Goal: Contribute content: Contribute content

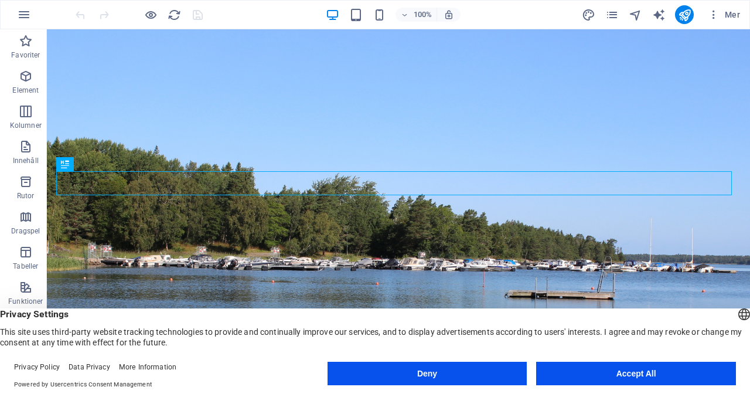
click at [649, 371] on button "Accept All" at bounding box center [636, 373] width 200 height 23
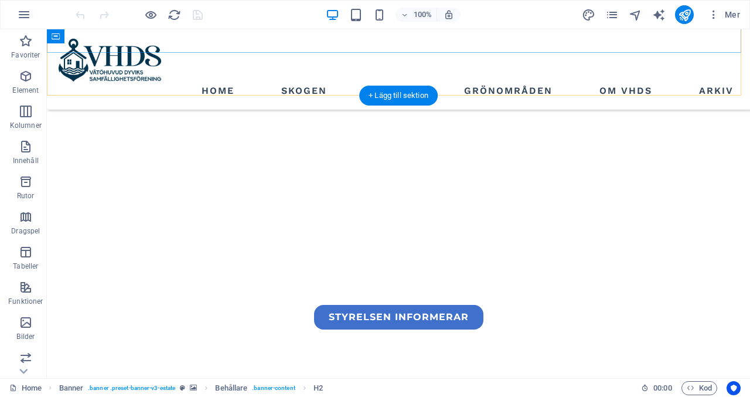
scroll to position [282, 0]
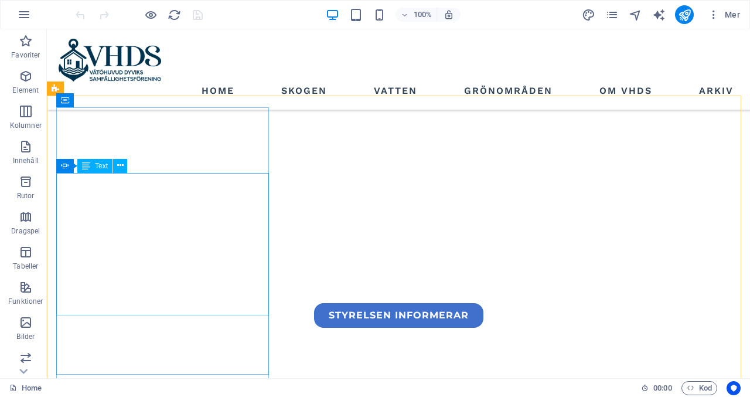
click at [101, 168] on span "Text" at bounding box center [101, 165] width 13 height 7
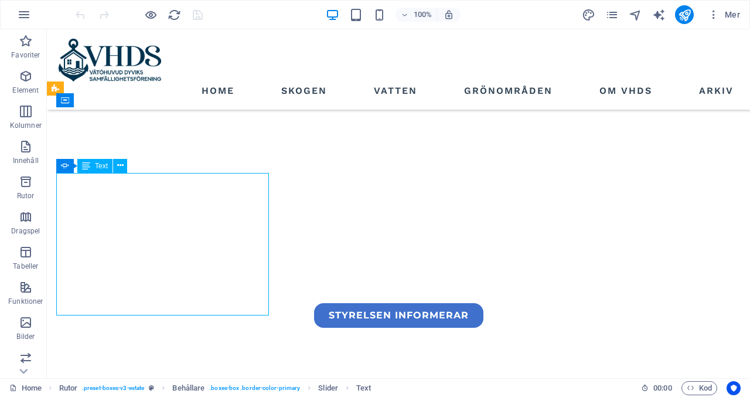
click at [101, 168] on span "Text" at bounding box center [101, 165] width 13 height 7
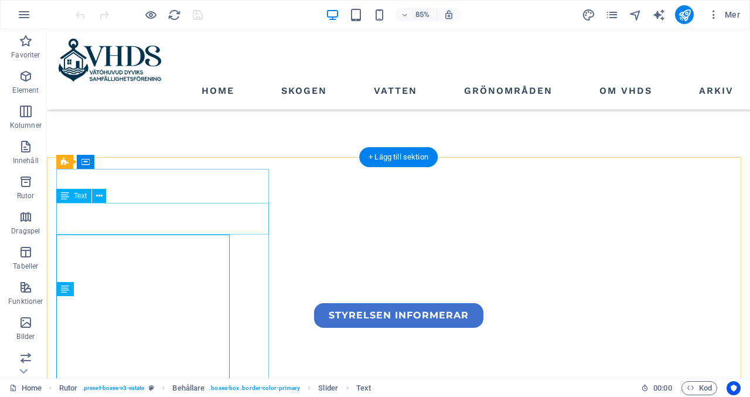
scroll to position [221, 0]
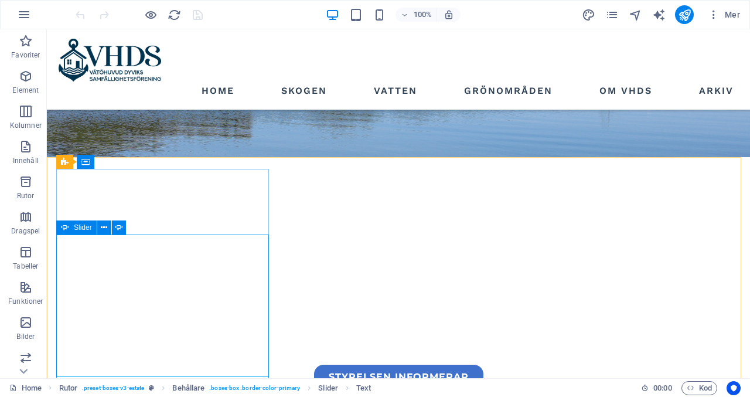
click at [73, 227] on div "Slider" at bounding box center [76, 227] width 40 height 14
select select "fade"
select select "s"
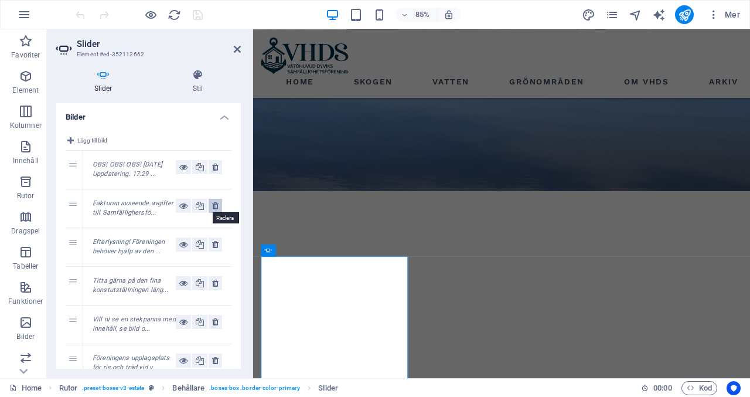
click at [214, 207] on icon at bounding box center [215, 206] width 6 height 14
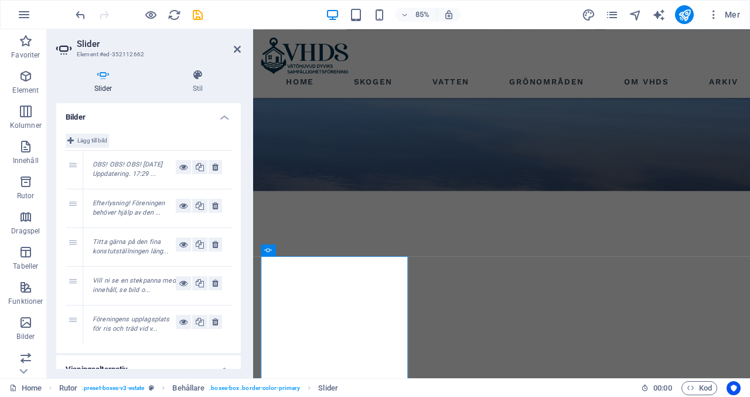
click at [90, 138] on span "Lägg till bild" at bounding box center [92, 141] width 30 height 14
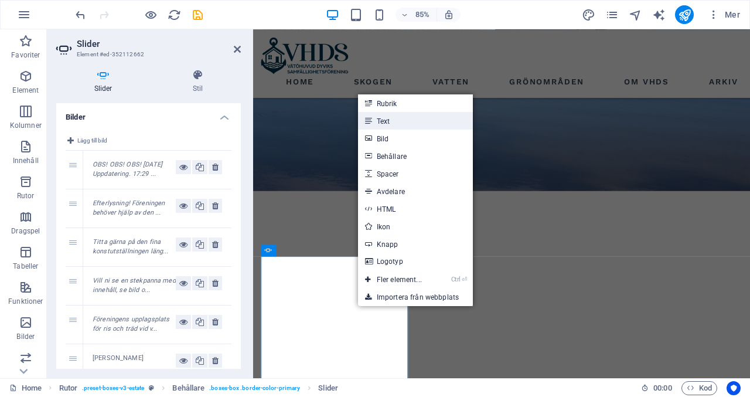
click at [408, 122] on link "Text" at bounding box center [415, 121] width 115 height 18
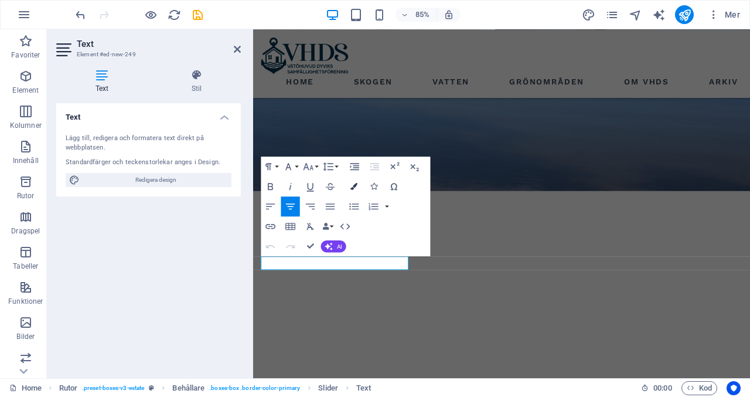
click at [354, 187] on icon "button" at bounding box center [354, 186] width 7 height 7
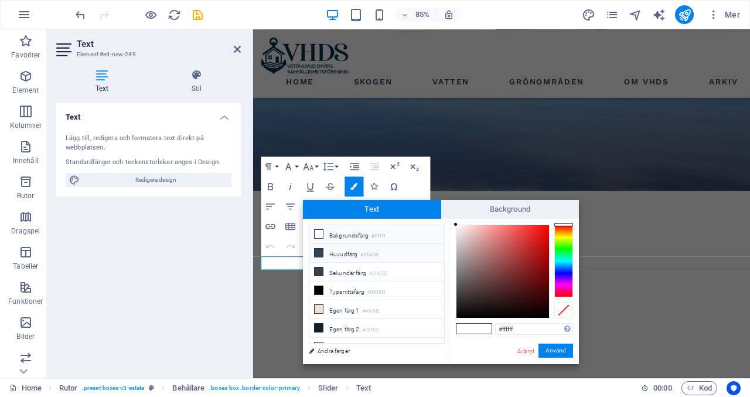
click at [371, 255] on small "#314355" at bounding box center [369, 255] width 18 height 8
type input "#314355"
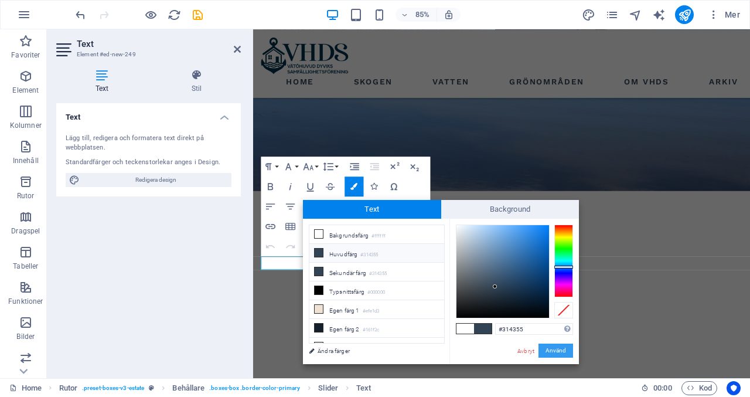
click at [558, 352] on button "Använd" at bounding box center [555, 350] width 35 height 14
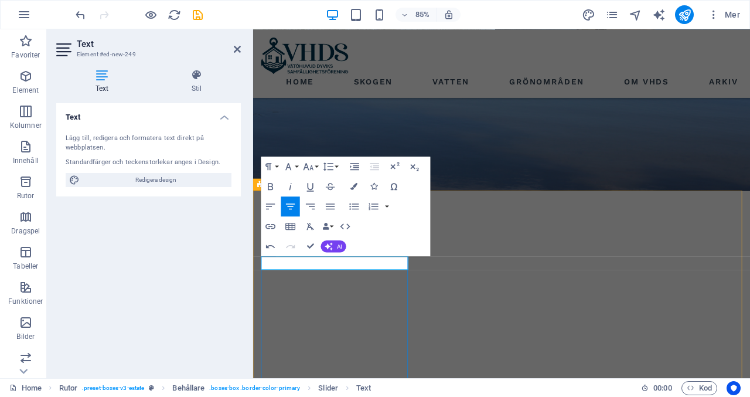
drag, startPoint x: 435, startPoint y: 320, endPoint x: 210, endPoint y: 298, distance: 225.5
click at [312, 169] on icon "button" at bounding box center [308, 167] width 12 height 12
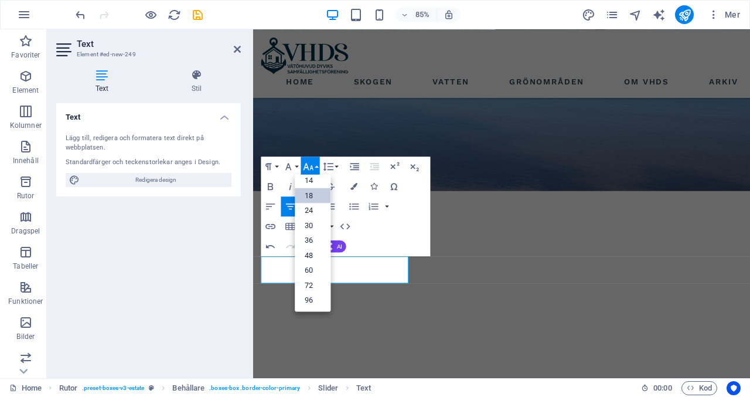
scroll to position [94, 0]
click at [322, 181] on link "14" at bounding box center [313, 180] width 36 height 15
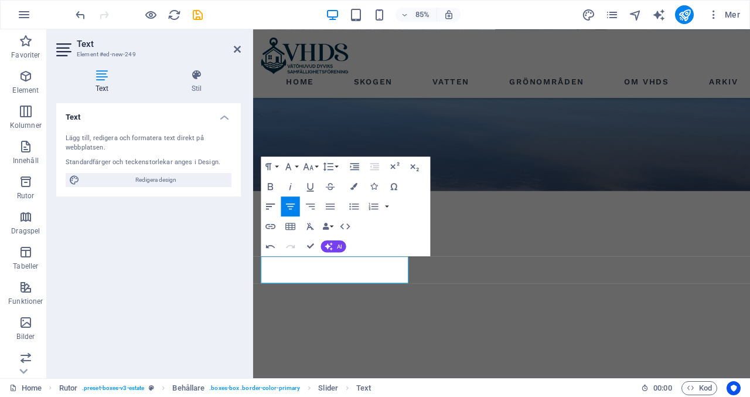
click at [270, 207] on icon "button" at bounding box center [271, 206] width 12 height 12
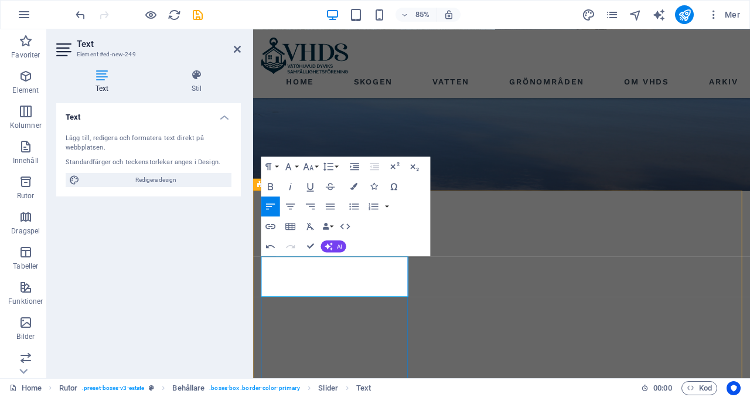
drag, startPoint x: 313, startPoint y: 306, endPoint x: 227, endPoint y: 295, distance: 86.3
click at [311, 171] on icon "button" at bounding box center [308, 167] width 12 height 12
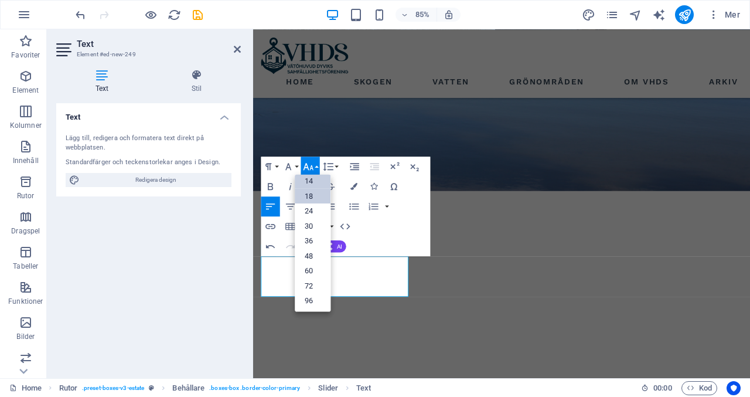
click at [308, 197] on link "18" at bounding box center [313, 195] width 36 height 15
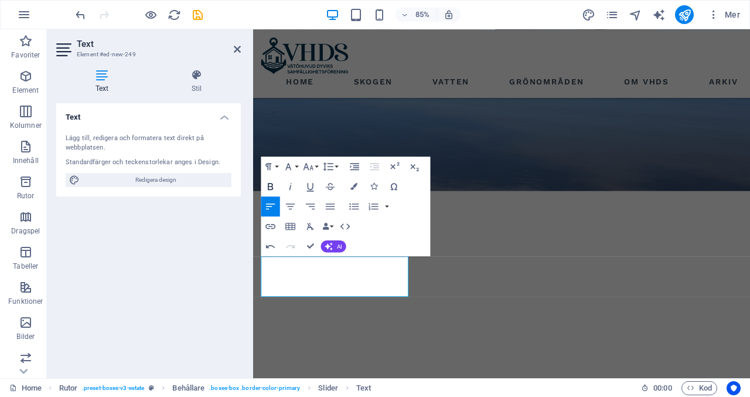
click at [271, 186] on icon "button" at bounding box center [271, 186] width 12 height 12
drag, startPoint x: 321, startPoint y: 338, endPoint x: 259, endPoint y: 307, distance: 69.2
drag, startPoint x: 259, startPoint y: 307, endPoint x: 287, endPoint y: 318, distance: 30.2
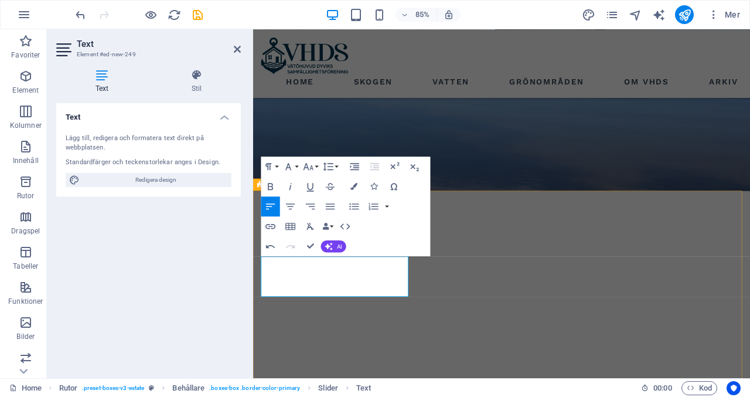
drag, startPoint x: 349, startPoint y: 333, endPoint x: 263, endPoint y: 304, distance: 91.0
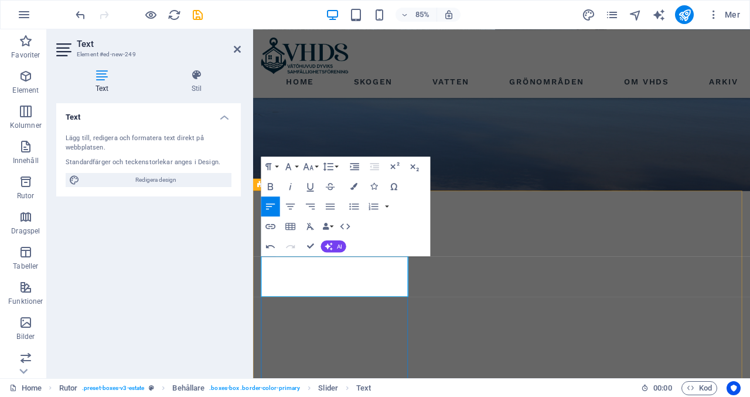
copy div "Observera V43 stängs sommarvattnet av för säsongen"
click at [237, 47] on icon at bounding box center [237, 49] width 7 height 9
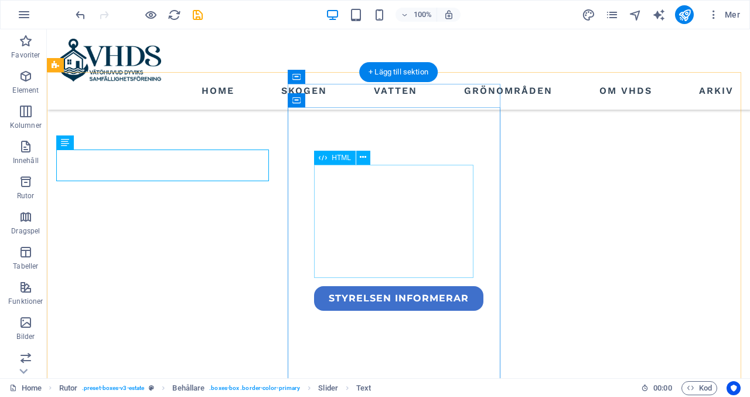
scroll to position [297, 0]
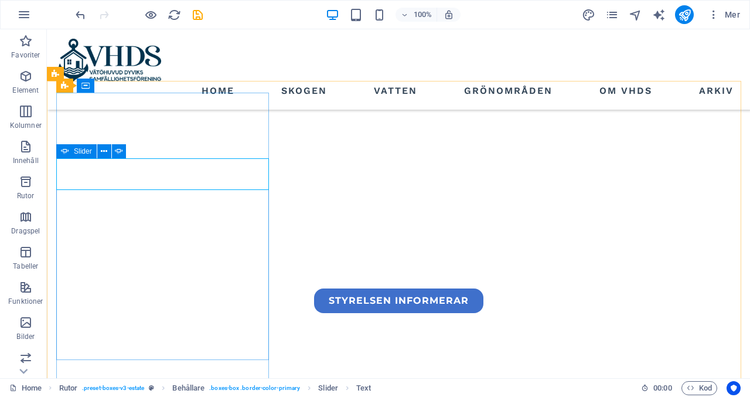
click at [73, 152] on div "Slider" at bounding box center [76, 151] width 40 height 14
select select "fade"
select select "s"
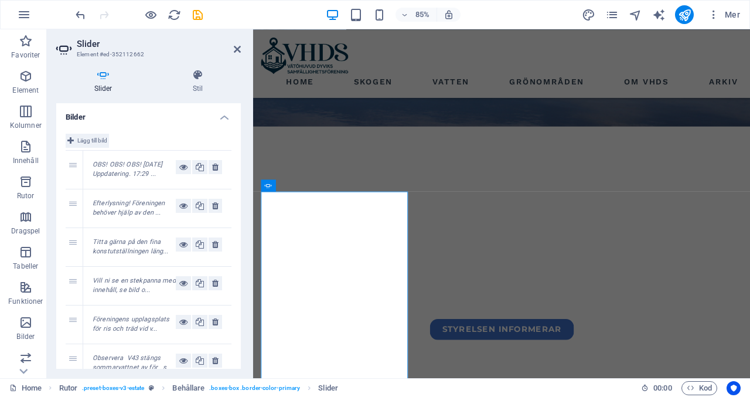
click at [96, 136] on span "Lägg till bild" at bounding box center [92, 141] width 30 height 14
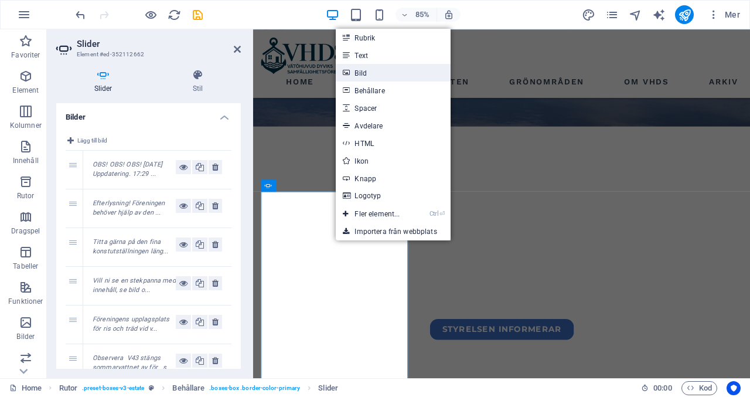
click at [386, 69] on link "Bild" at bounding box center [393, 73] width 115 height 18
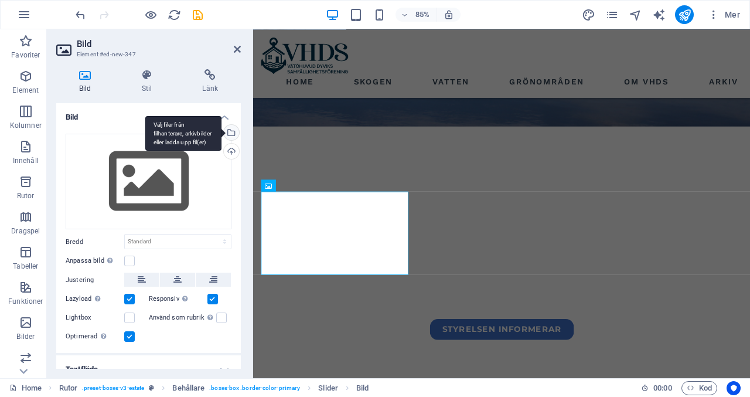
click at [231, 132] on div "Välj filer från filhanterare, arkivbilder eller ladda upp fil(er)" at bounding box center [230, 134] width 18 height 18
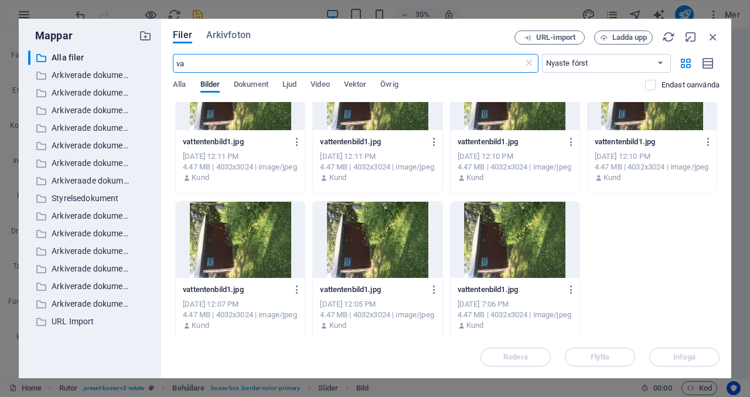
scroll to position [1530, 0]
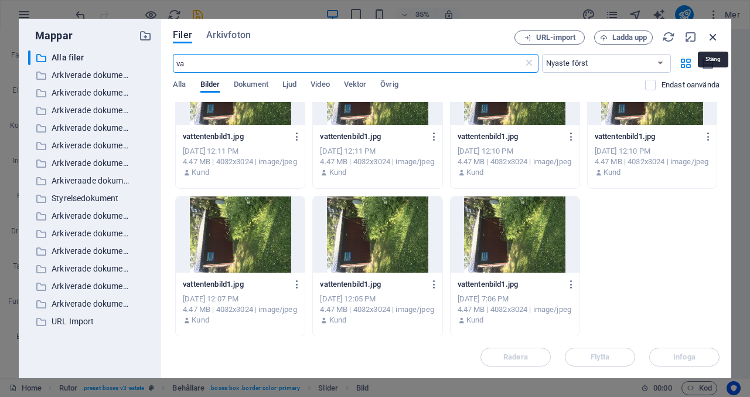
type input "va"
click at [713, 40] on icon "button" at bounding box center [713, 36] width 13 height 13
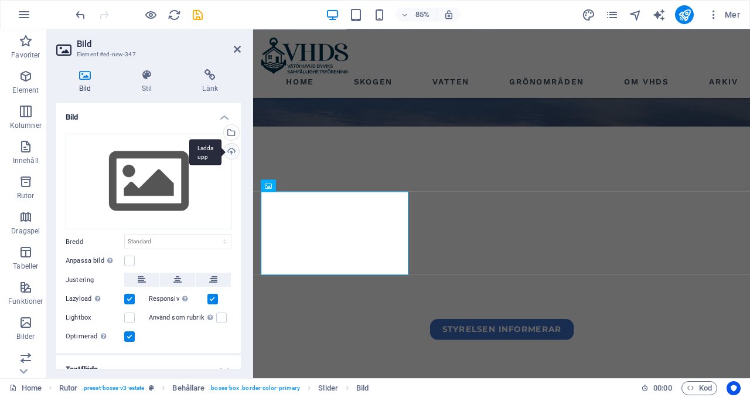
click at [227, 151] on div "Ladda upp" at bounding box center [230, 153] width 18 height 18
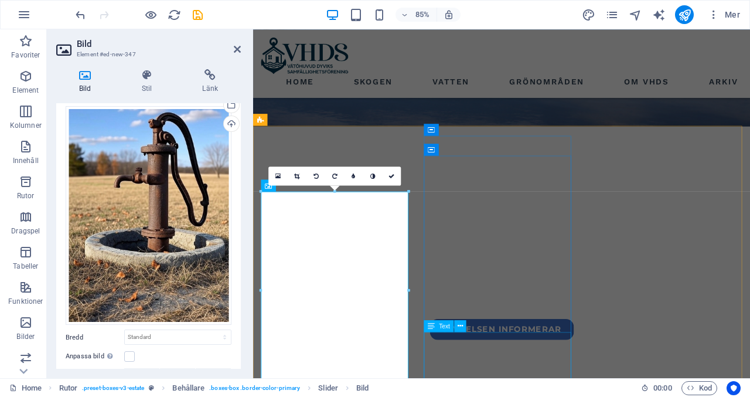
scroll to position [165, 0]
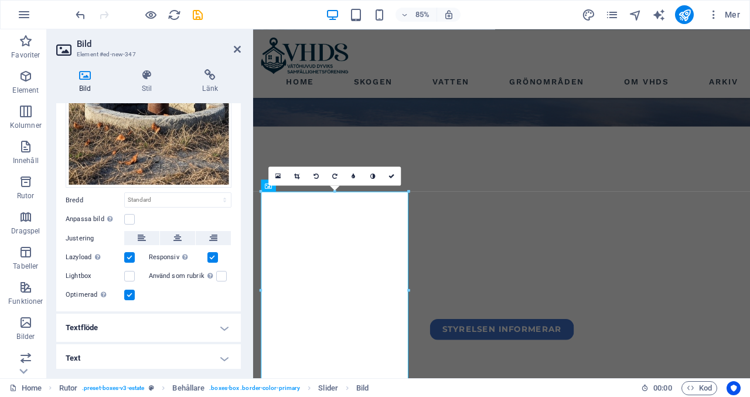
click at [219, 358] on h4 "Text" at bounding box center [148, 358] width 185 height 28
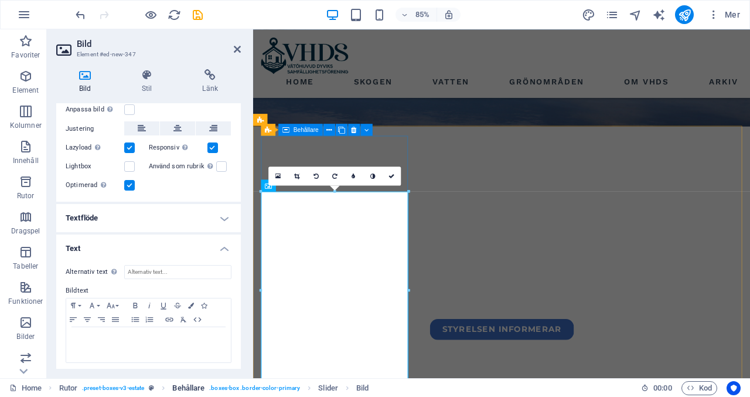
scroll to position [274, 0]
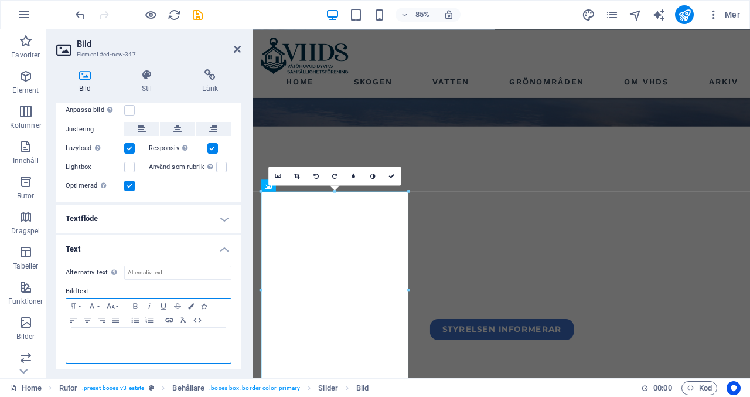
click at [95, 333] on p at bounding box center [148, 338] width 153 height 11
drag, startPoint x: 113, startPoint y: 339, endPoint x: 64, endPoint y: 330, distance: 49.4
click at [64, 330] on div "Alternativ text Den alternativa texten används av enheter som inte kan visa bil…" at bounding box center [148, 314] width 185 height 117
click at [114, 302] on icon "button" at bounding box center [111, 305] width 14 height 9
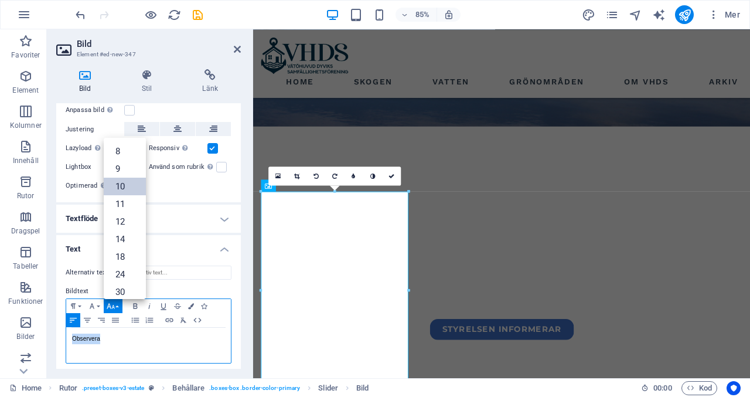
scroll to position [48, 0]
click at [130, 203] on link "18" at bounding box center [125, 209] width 42 height 18
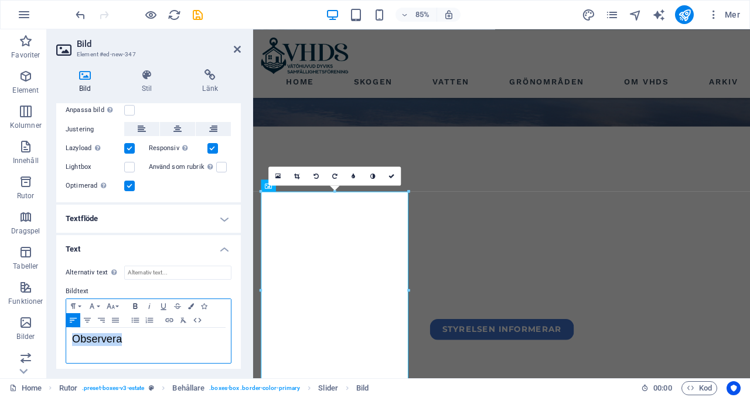
click at [135, 301] on icon "button" at bounding box center [135, 305] width 14 height 9
click at [133, 335] on p "Observera" at bounding box center [148, 339] width 153 height 12
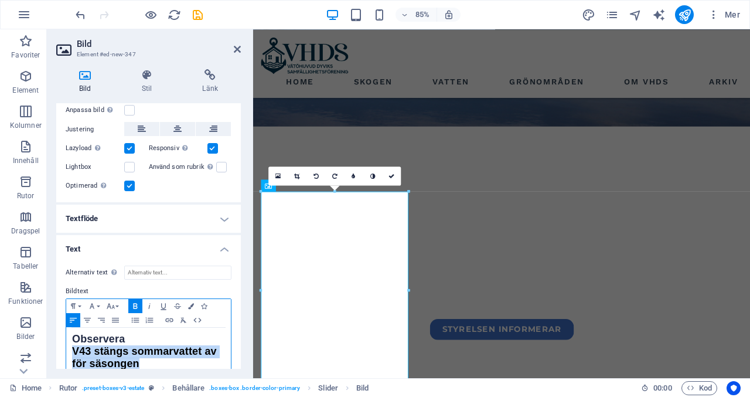
drag, startPoint x: 142, startPoint y: 359, endPoint x: 70, endPoint y: 348, distance: 72.3
click at [70, 348] on div "Observera V43 stängs sommarvattet av för säsongen" at bounding box center [148, 352] width 165 height 49
click at [69, 315] on icon "button" at bounding box center [73, 319] width 14 height 9
click at [76, 316] on icon "button" at bounding box center [73, 319] width 14 height 9
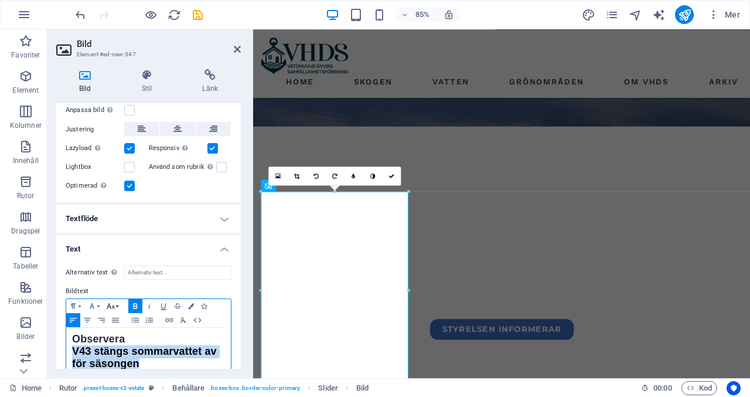
click at [114, 302] on icon "button" at bounding box center [111, 305] width 14 height 9
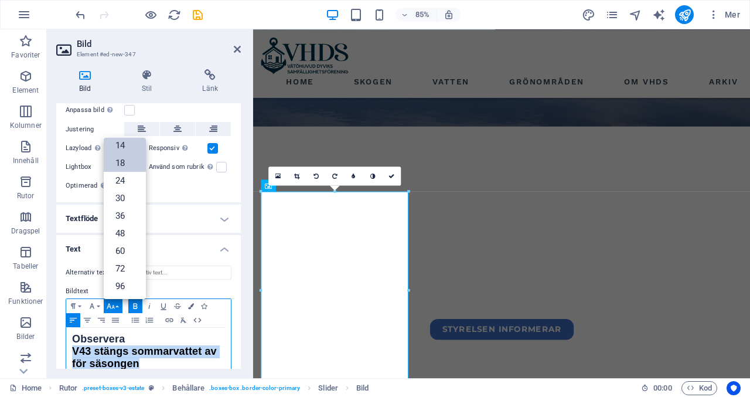
click at [136, 143] on link "14" at bounding box center [125, 146] width 42 height 18
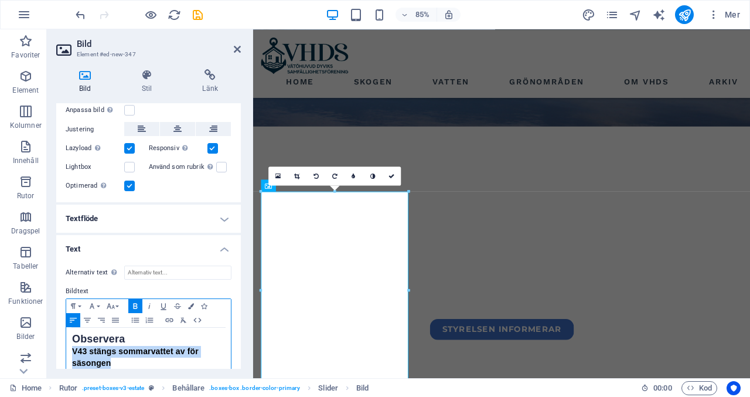
click at [70, 318] on icon "button" at bounding box center [73, 320] width 7 height 5
click at [135, 301] on icon "button" at bounding box center [135, 305] width 14 height 9
click at [203, 346] on p "V43 stängs sommarvattet av för säsongen" at bounding box center [148, 357] width 153 height 23
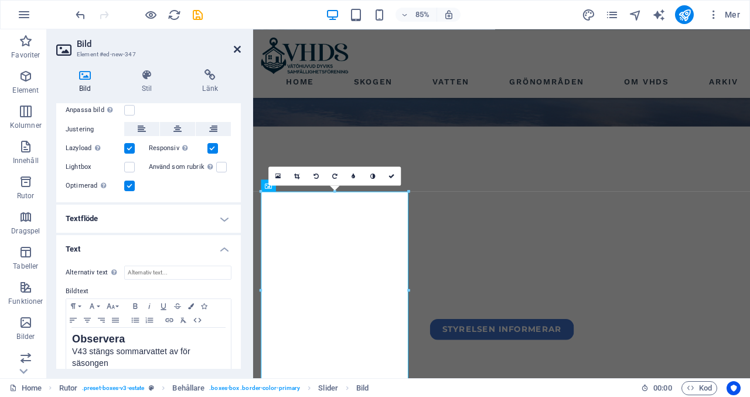
click at [237, 51] on icon at bounding box center [237, 49] width 7 height 9
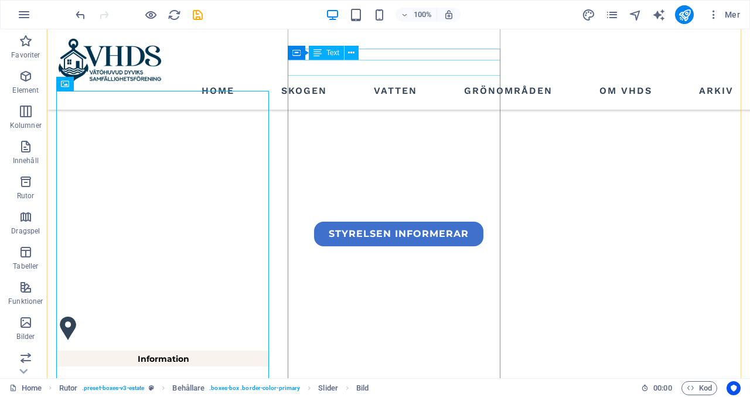
scroll to position [364, 0]
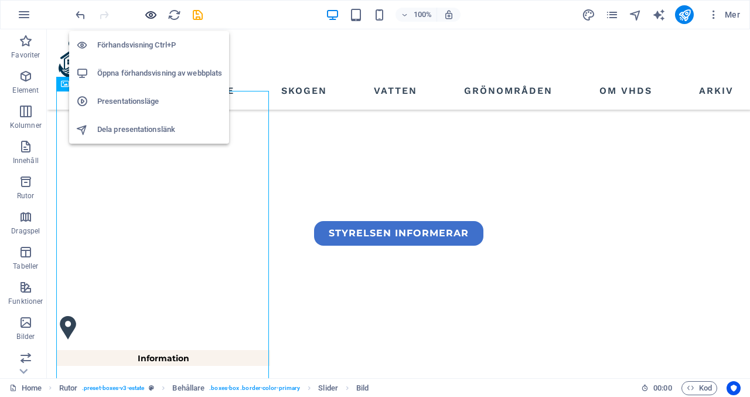
click at [149, 16] on icon "button" at bounding box center [150, 14] width 13 height 13
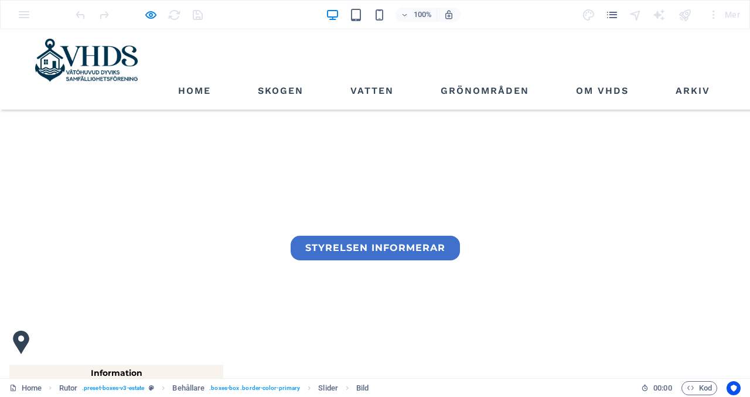
scroll to position [350, 0]
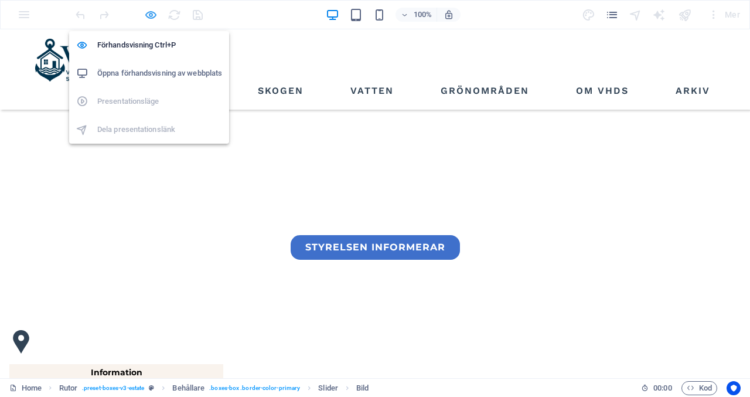
click at [151, 12] on icon "button" at bounding box center [150, 14] width 13 height 13
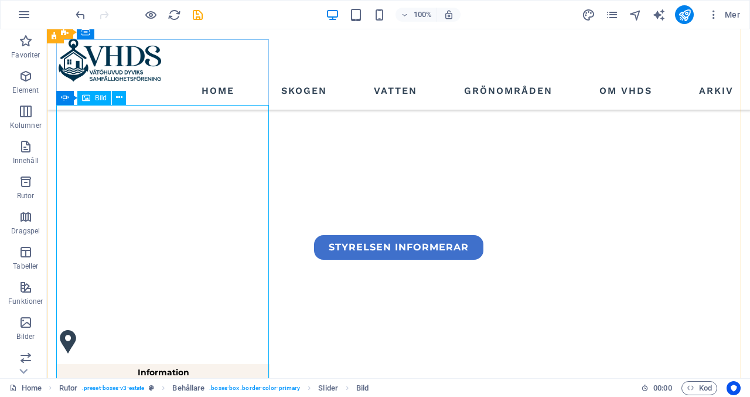
click at [97, 98] on span "Bild" at bounding box center [101, 97] width 12 height 7
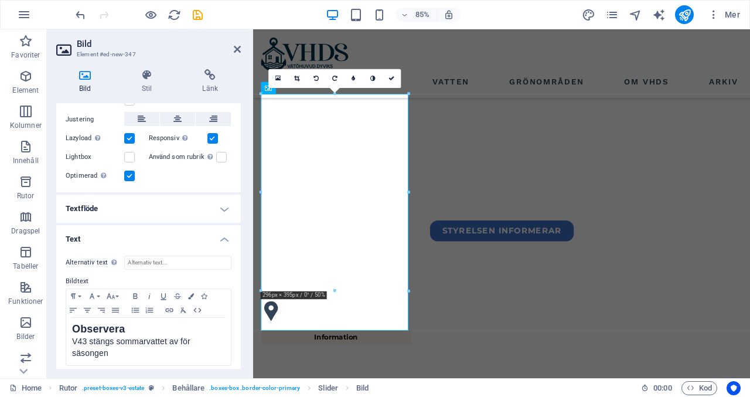
scroll to position [285, 0]
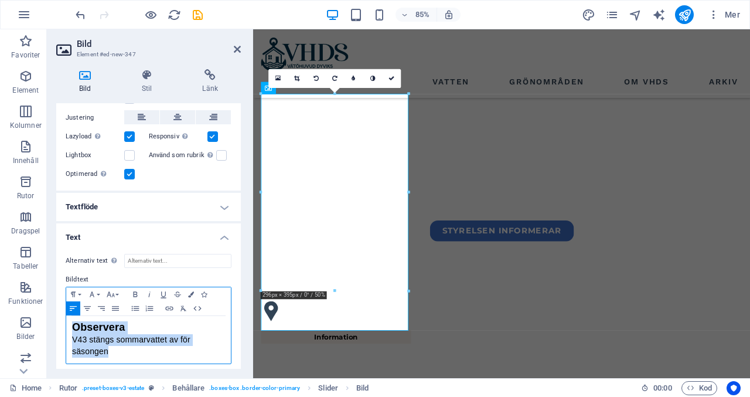
drag, startPoint x: 120, startPoint y: 345, endPoint x: 66, endPoint y: 318, distance: 60.8
click at [66, 318] on div "Observera V43 stängs sommarvattet av för säsongen" at bounding box center [148, 339] width 165 height 47
click at [189, 291] on icon "button" at bounding box center [191, 294] width 6 height 6
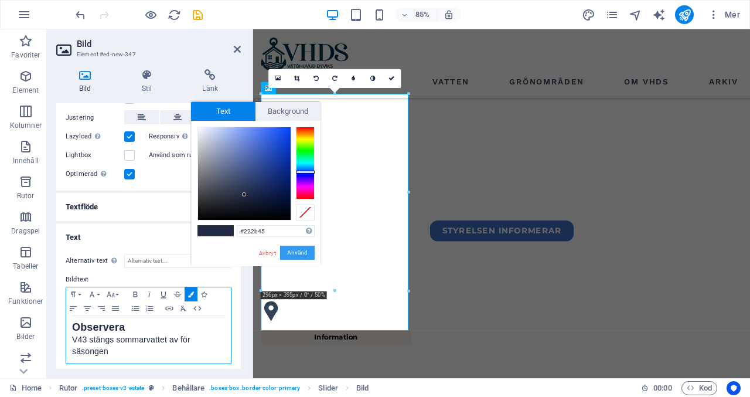
click at [300, 255] on button "Använd" at bounding box center [297, 253] width 35 height 14
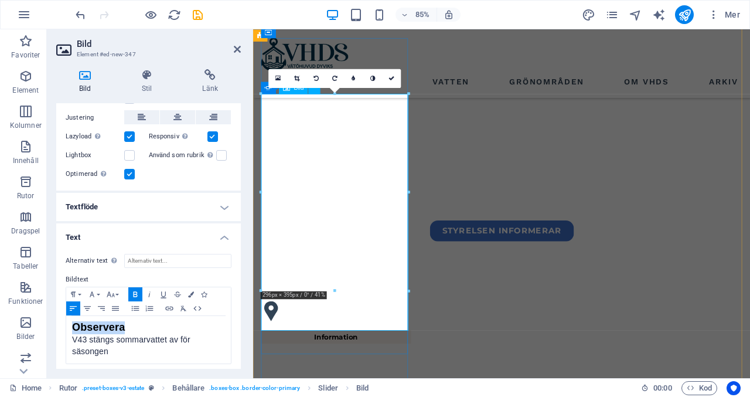
click at [237, 47] on icon at bounding box center [237, 49] width 7 height 9
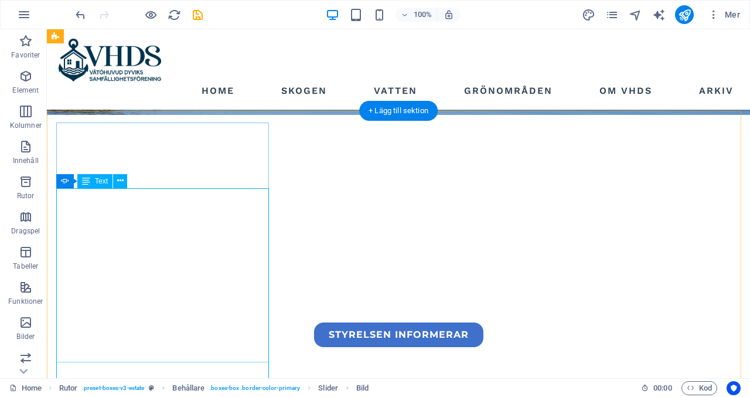
scroll to position [263, 0]
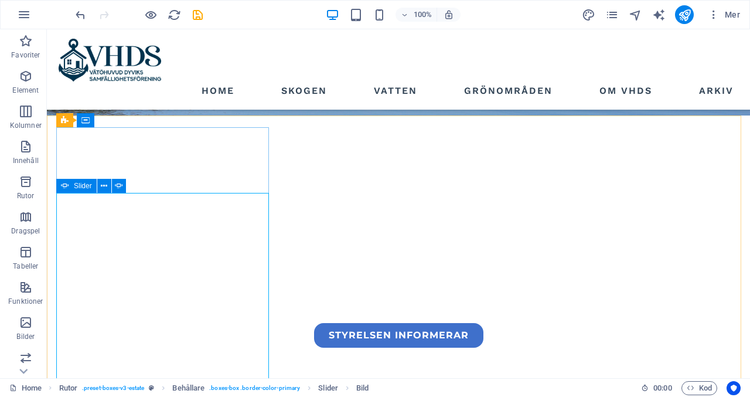
click at [68, 184] on icon at bounding box center [65, 186] width 8 height 14
select select "fade"
select select "s"
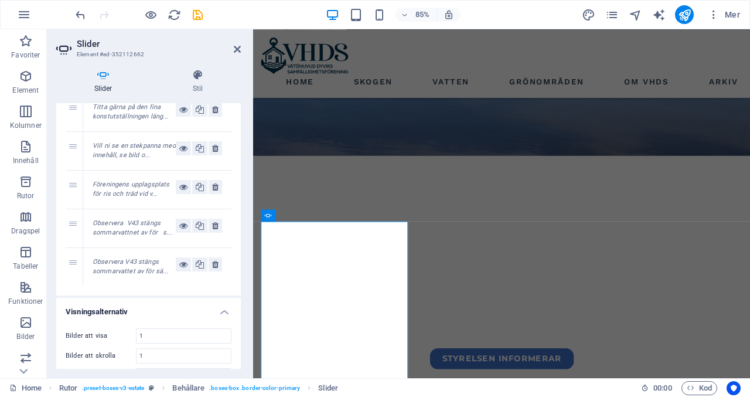
scroll to position [136, 0]
click at [141, 262] on em "Observera V43 stängs sommarvattet av för sä..." at bounding box center [131, 266] width 76 height 18
click at [143, 223] on em "Observera V43 stängs sommarvattnet av för s..." at bounding box center [133, 227] width 80 height 18
click at [214, 223] on icon at bounding box center [215, 224] width 6 height 14
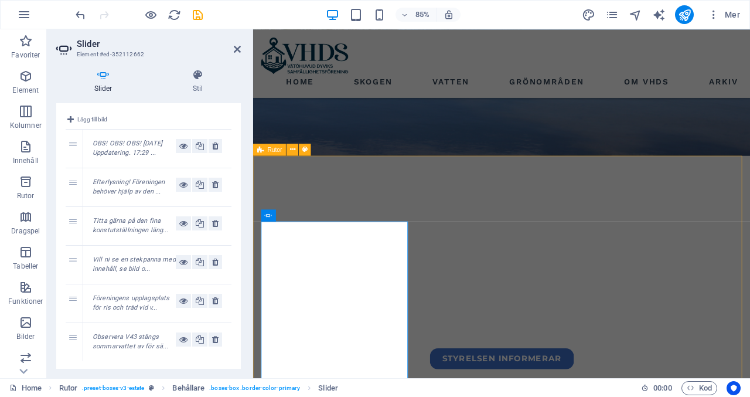
scroll to position [29, 0]
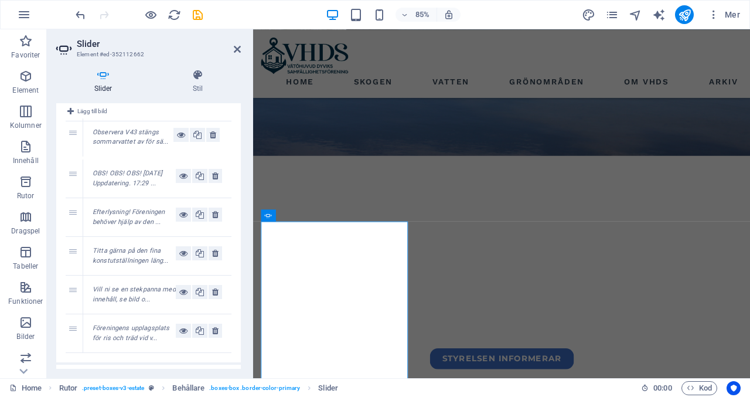
drag, startPoint x: 70, startPoint y: 330, endPoint x: 73, endPoint y: 135, distance: 195.1
click at [237, 50] on icon at bounding box center [237, 49] width 7 height 9
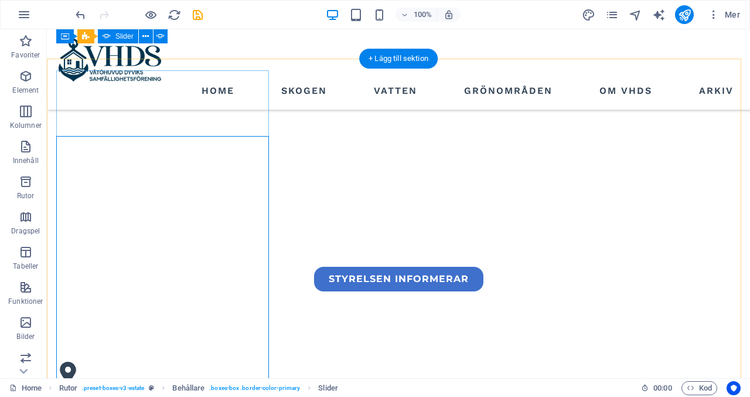
scroll to position [317, 0]
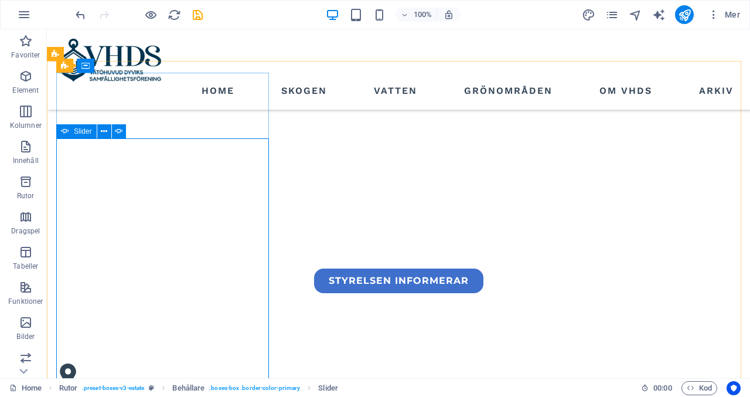
click at [80, 130] on span "Slider" at bounding box center [83, 131] width 18 height 7
select select "fade"
select select "s"
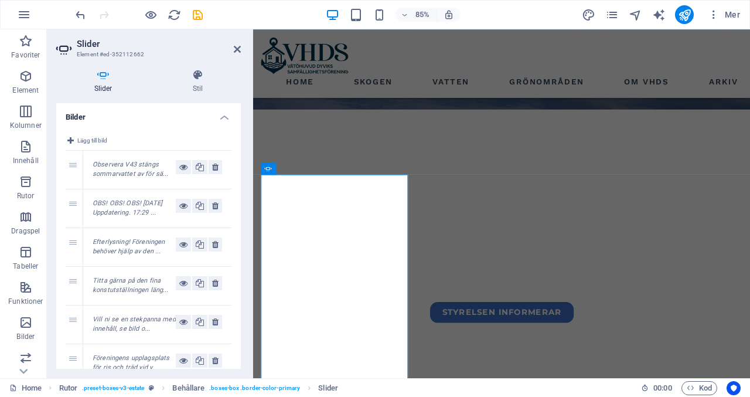
click at [151, 168] on div "Observera V43 stängs sommarvattet av för sä..." at bounding box center [134, 169] width 83 height 19
click at [298, 169] on span "Bild" at bounding box center [299, 168] width 10 height 6
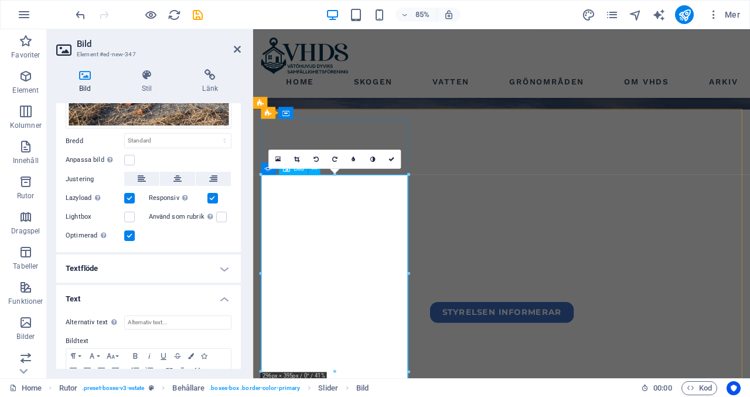
scroll to position [285, 0]
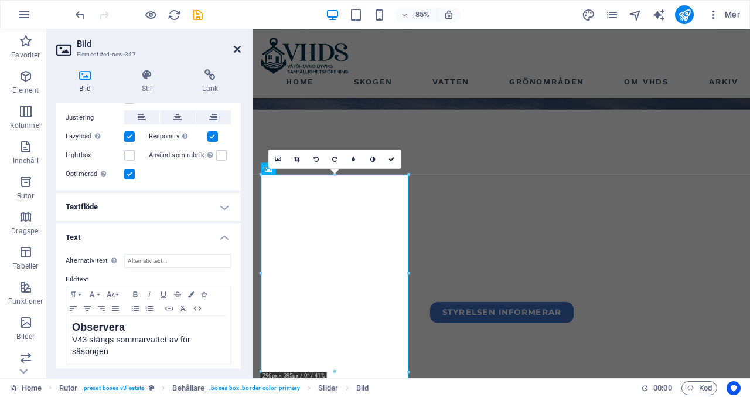
click at [238, 50] on icon at bounding box center [237, 49] width 7 height 9
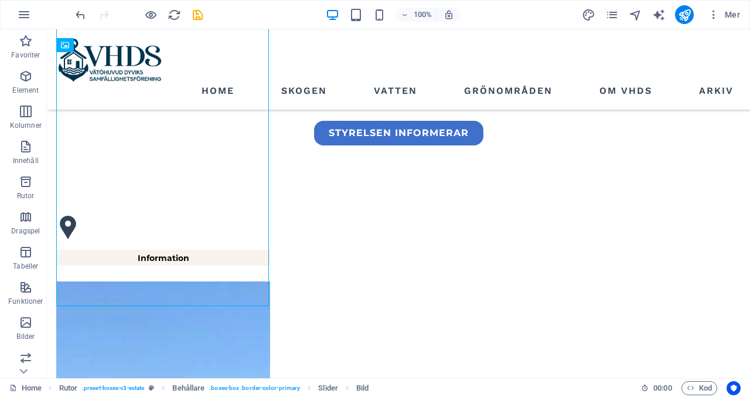
scroll to position [463, 0]
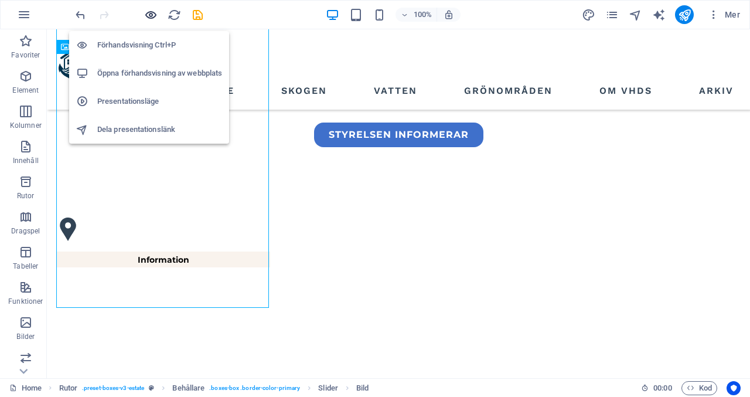
click at [149, 16] on icon "button" at bounding box center [150, 14] width 13 height 13
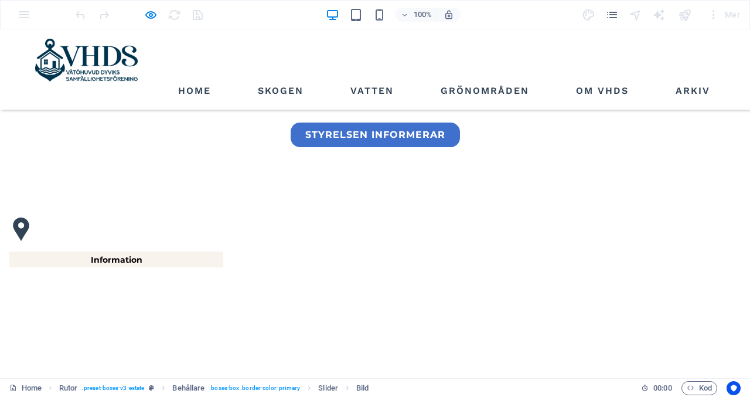
click at [369, 81] on link "Vatten" at bounding box center [372, 90] width 53 height 19
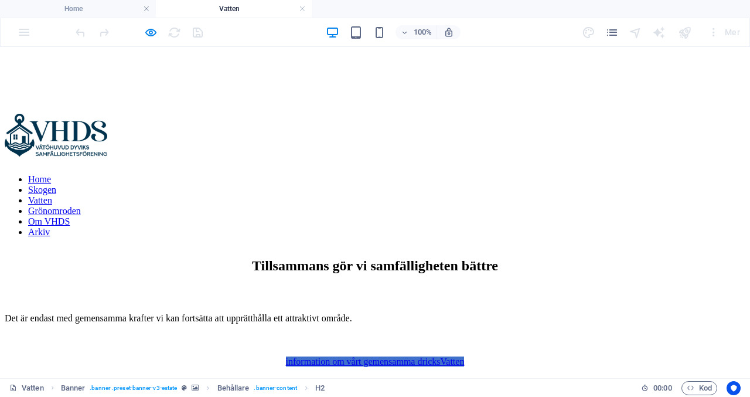
scroll to position [284, 0]
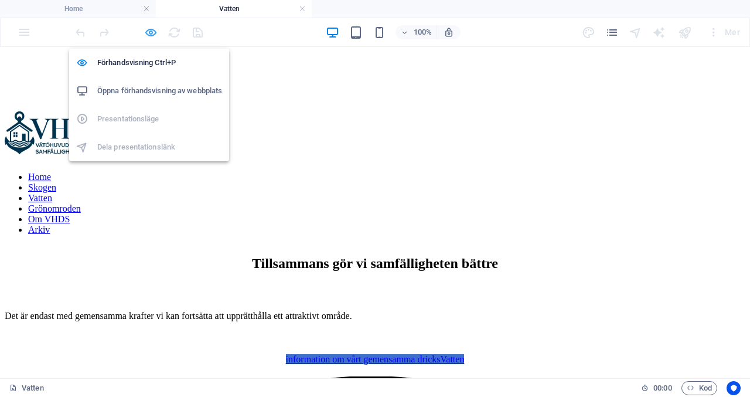
click at [149, 33] on icon "button" at bounding box center [150, 32] width 13 height 13
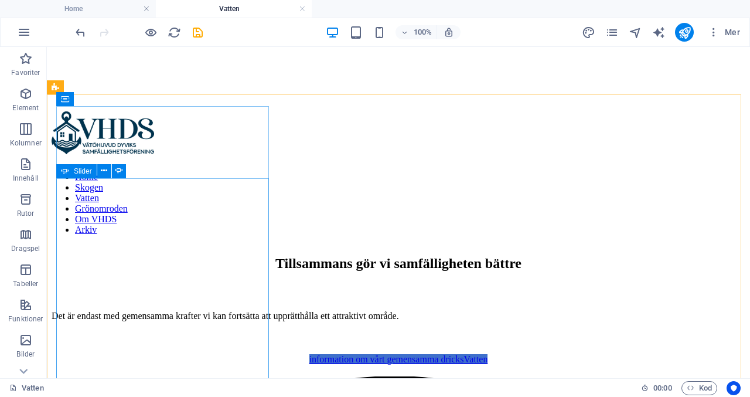
click at [76, 172] on span "Slider" at bounding box center [83, 171] width 18 height 7
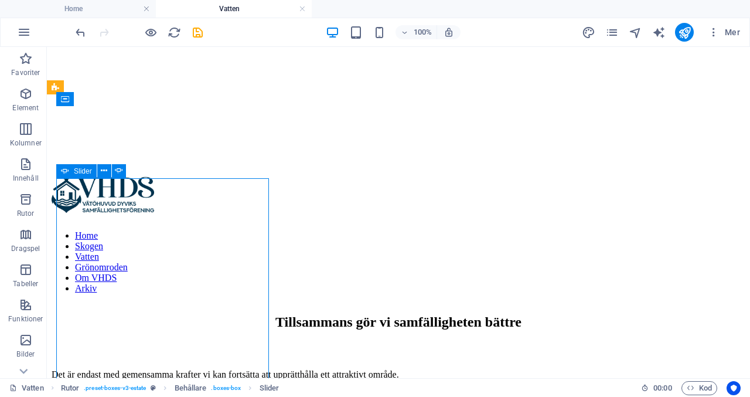
select select "fade"
select select "s"
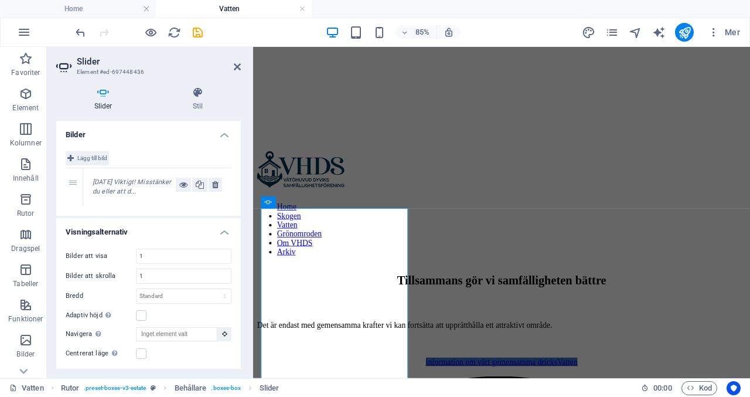
click at [84, 160] on span "Lägg till bild" at bounding box center [92, 158] width 30 height 14
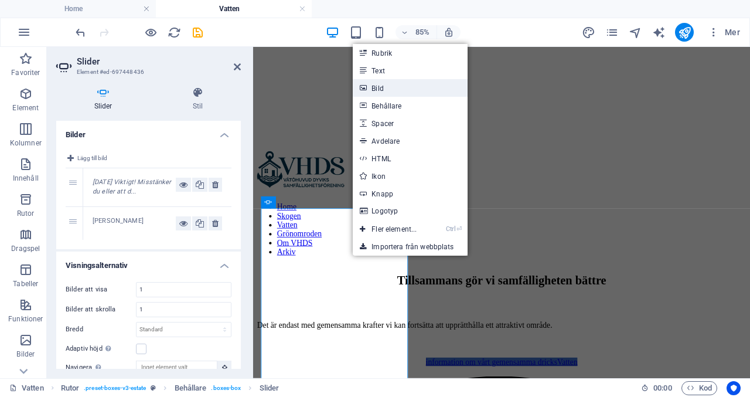
click at [389, 86] on link "Bild" at bounding box center [410, 88] width 115 height 18
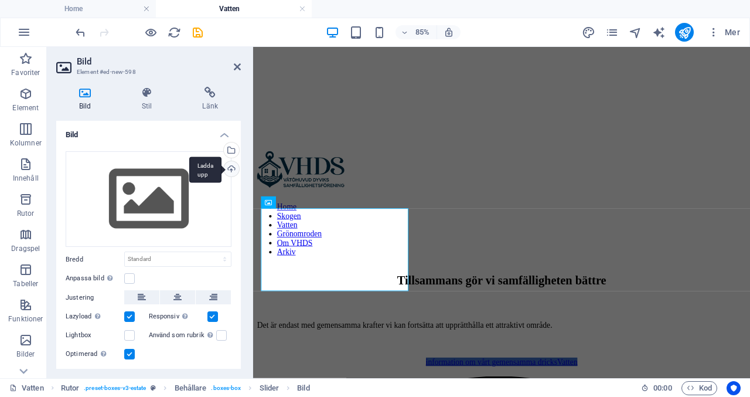
click at [229, 169] on div "Ladda upp" at bounding box center [230, 170] width 18 height 18
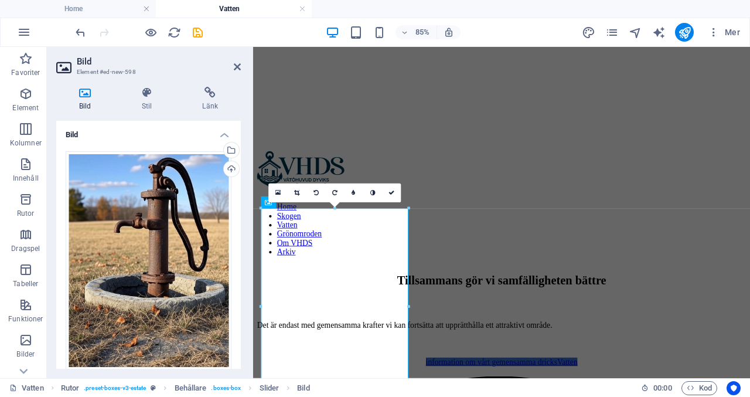
click at [244, 309] on div "Bild Stil Länk Bild Dra filer hit, klicka för att välja filer eller välj filer …" at bounding box center [148, 227] width 203 height 301
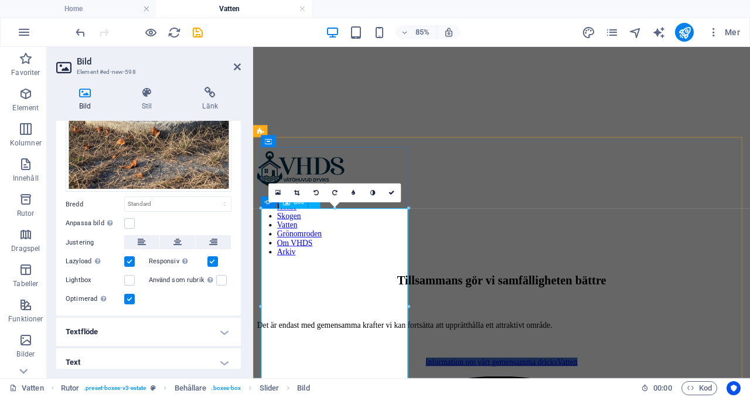
scroll to position [182, 0]
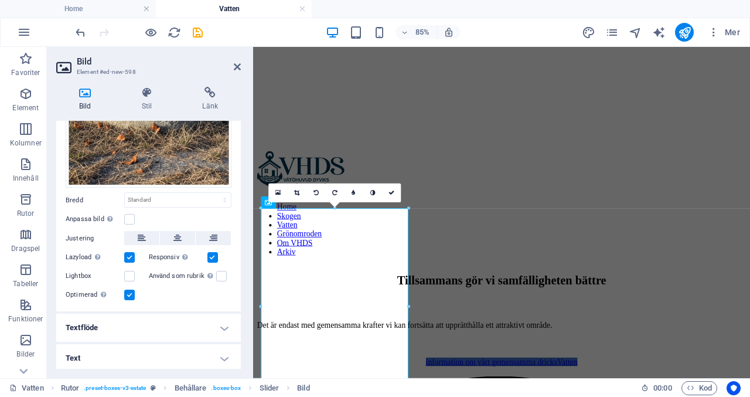
click at [224, 356] on h4 "Text" at bounding box center [148, 358] width 185 height 28
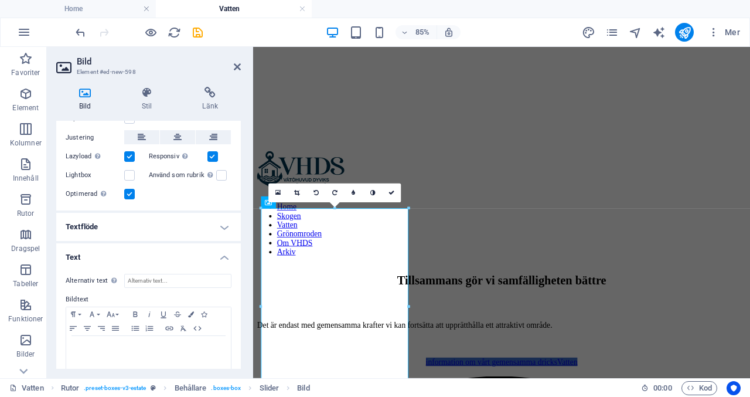
scroll to position [292, 0]
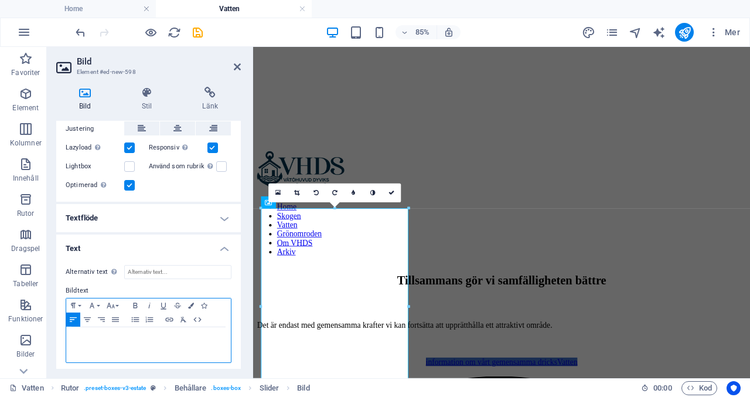
click at [132, 335] on p at bounding box center [148, 338] width 153 height 11
drag, startPoint x: 119, startPoint y: 336, endPoint x: 66, endPoint y: 331, distance: 53.5
click at [66, 331] on div "Observera" at bounding box center [148, 344] width 165 height 35
click at [115, 301] on icon "button" at bounding box center [111, 305] width 14 height 9
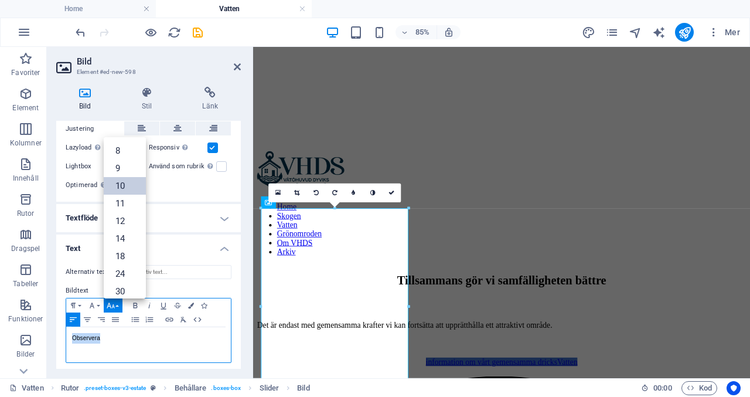
scroll to position [48, 0]
click at [135, 202] on link "18" at bounding box center [125, 208] width 42 height 18
click at [134, 301] on icon "button" at bounding box center [135, 305] width 14 height 9
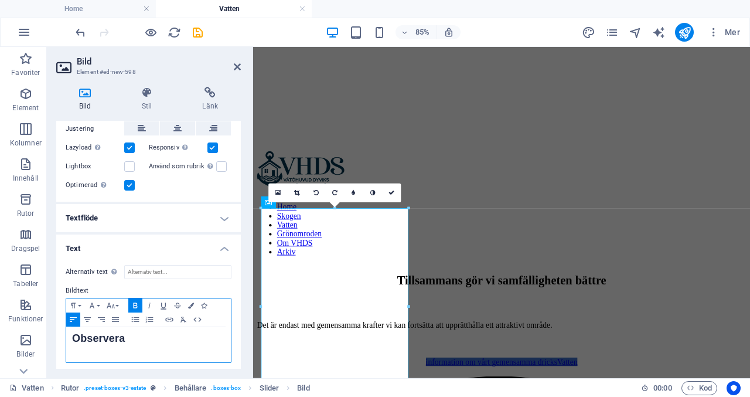
click at [130, 333] on p "Observera" at bounding box center [148, 339] width 153 height 12
drag, startPoint x: 155, startPoint y: 365, endPoint x: 68, endPoint y: 346, distance: 88.7
click at [68, 346] on div "Observera V43 stängs sommarvattnet av för säsongen." at bounding box center [148, 351] width 165 height 49
click at [137, 301] on icon "button" at bounding box center [135, 305] width 14 height 9
click at [116, 301] on icon "button" at bounding box center [111, 305] width 14 height 9
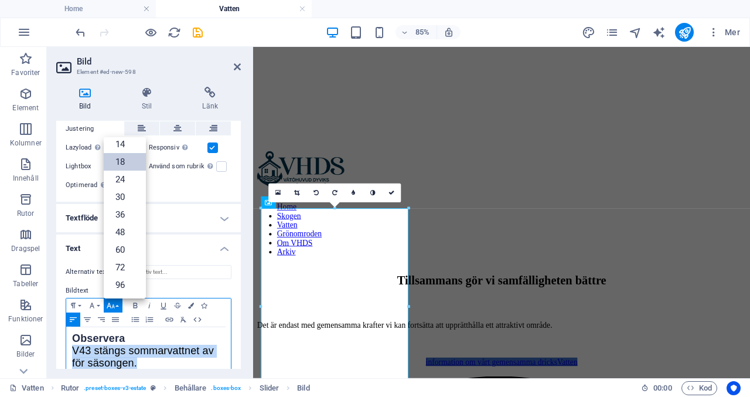
scroll to position [94, 0]
click at [131, 141] on link "14" at bounding box center [125, 145] width 42 height 18
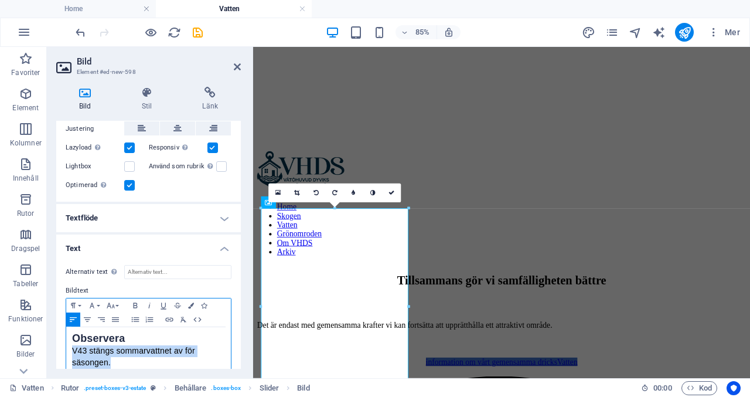
click at [151, 359] on p "V43 stängs sommarvattnet av för säsongen." at bounding box center [148, 356] width 153 height 23
drag, startPoint x: 124, startPoint y: 360, endPoint x: 69, endPoint y: 330, distance: 62.7
click at [69, 330] on div "Observera V43 stängs sommarvattnet av för säsongen." at bounding box center [148, 350] width 165 height 47
click at [191, 302] on icon "button" at bounding box center [191, 305] width 6 height 6
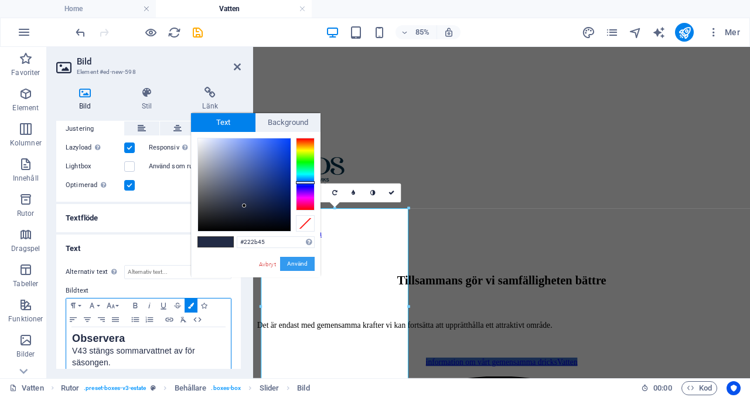
click at [298, 261] on button "Använd" at bounding box center [297, 264] width 35 height 14
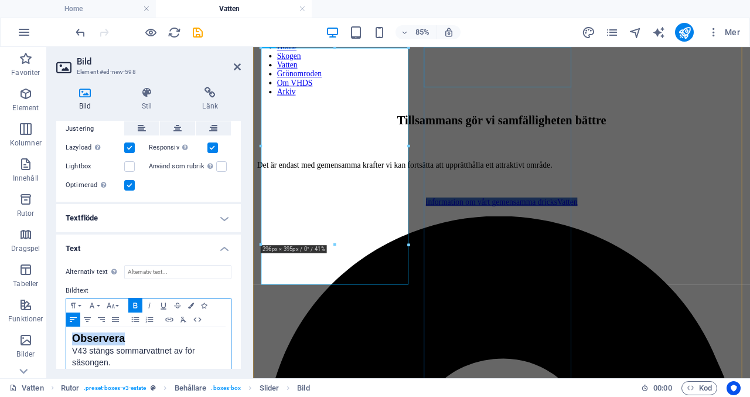
scroll to position [468, 0]
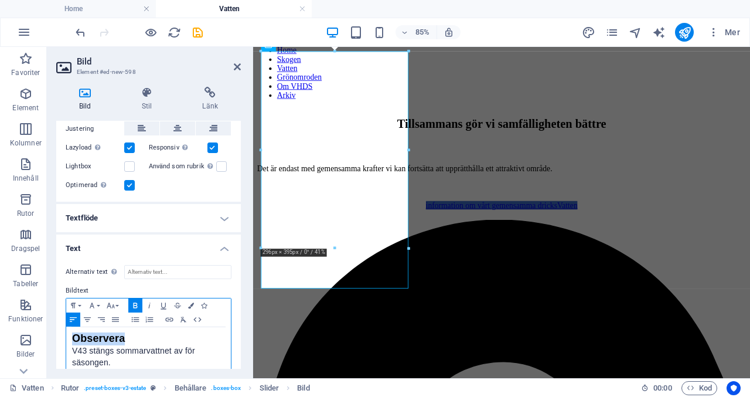
click at [129, 360] on p "V43 stängs sommarvattnet av för säsongen." at bounding box center [148, 356] width 153 height 23
drag, startPoint x: 120, startPoint y: 363, endPoint x: 72, endPoint y: 345, distance: 50.6
click at [72, 345] on p "V43 stängs sommarvattnet av för säsongen." at bounding box center [148, 356] width 153 height 23
click at [71, 315] on icon "button" at bounding box center [73, 319] width 14 height 9
drag, startPoint x: 129, startPoint y: 332, endPoint x: 67, endPoint y: 324, distance: 62.6
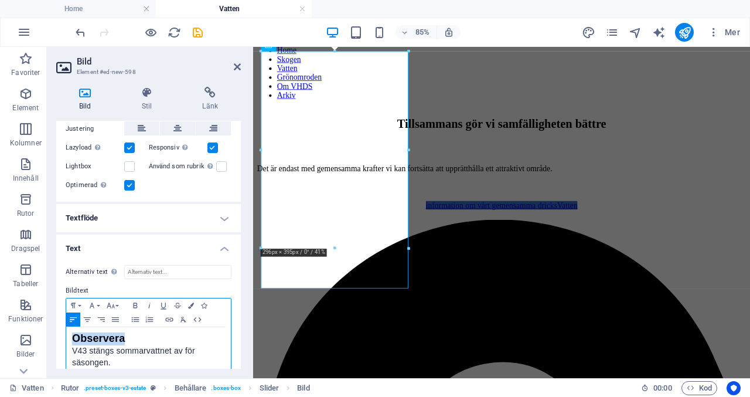
click at [67, 327] on div "Observera V43 stängs sommarvattnet av för säsongen." at bounding box center [148, 350] width 165 height 47
click at [73, 317] on icon "button" at bounding box center [73, 319] width 7 height 5
click at [238, 70] on icon at bounding box center [237, 66] width 7 height 9
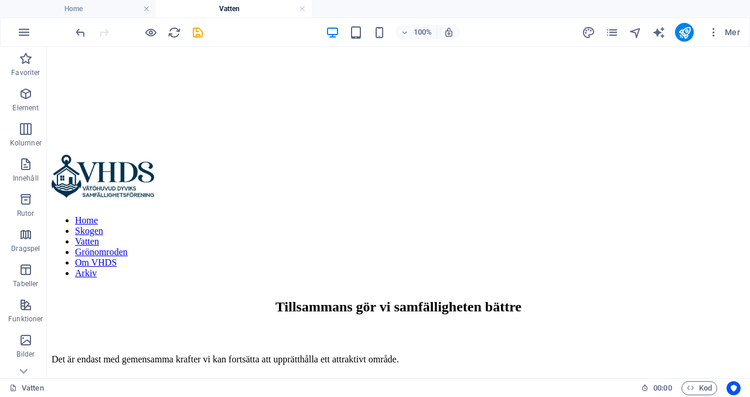
scroll to position [230, 0]
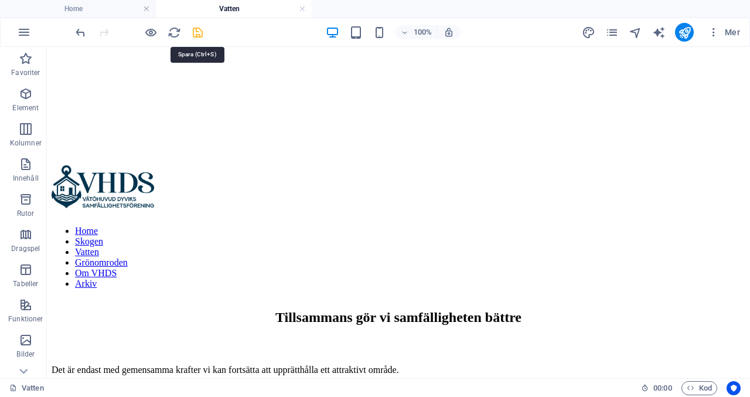
click at [198, 32] on icon "save" at bounding box center [197, 32] width 13 height 13
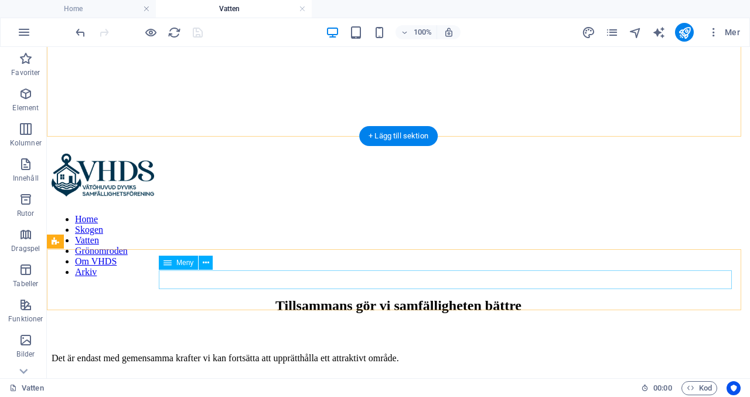
scroll to position [229, 0]
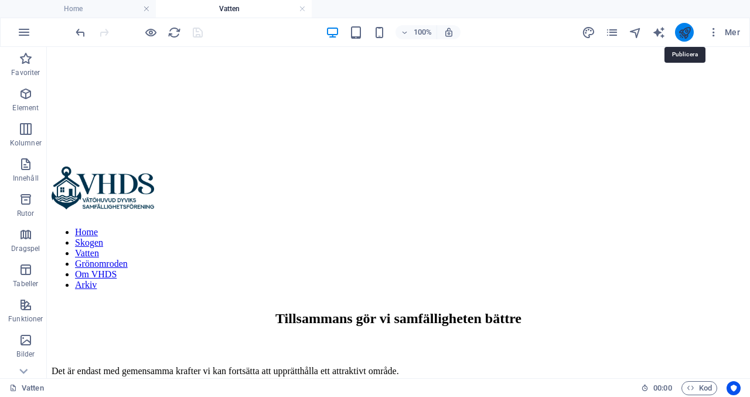
click at [687, 36] on icon "publish" at bounding box center [684, 32] width 13 height 13
